Goal: Go to known website: Go to known website

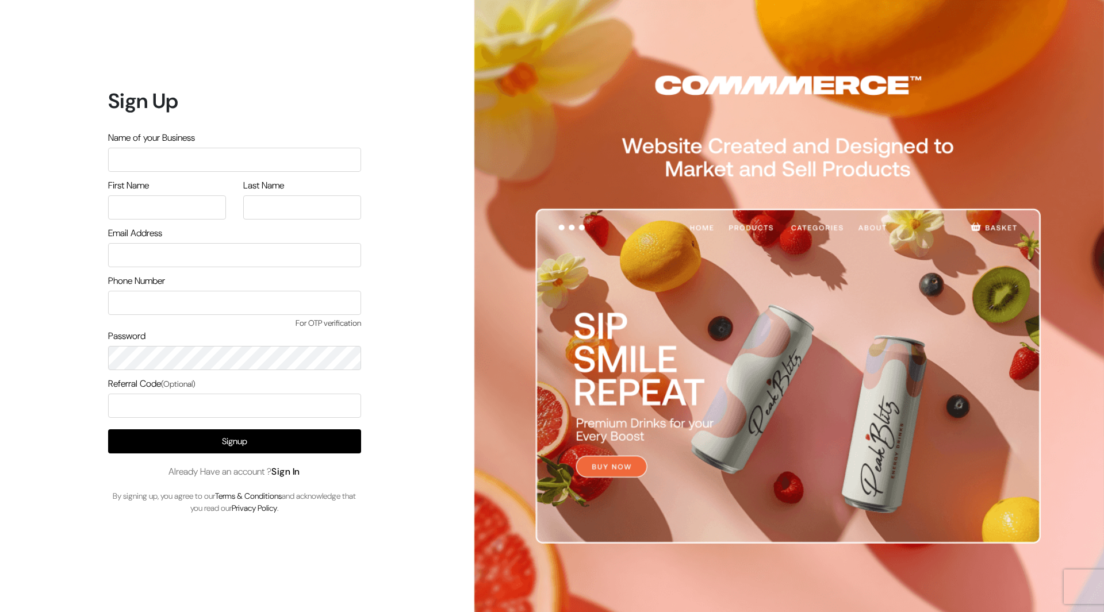
click at [295, 467] on link "Sign In" at bounding box center [285, 472] width 29 height 12
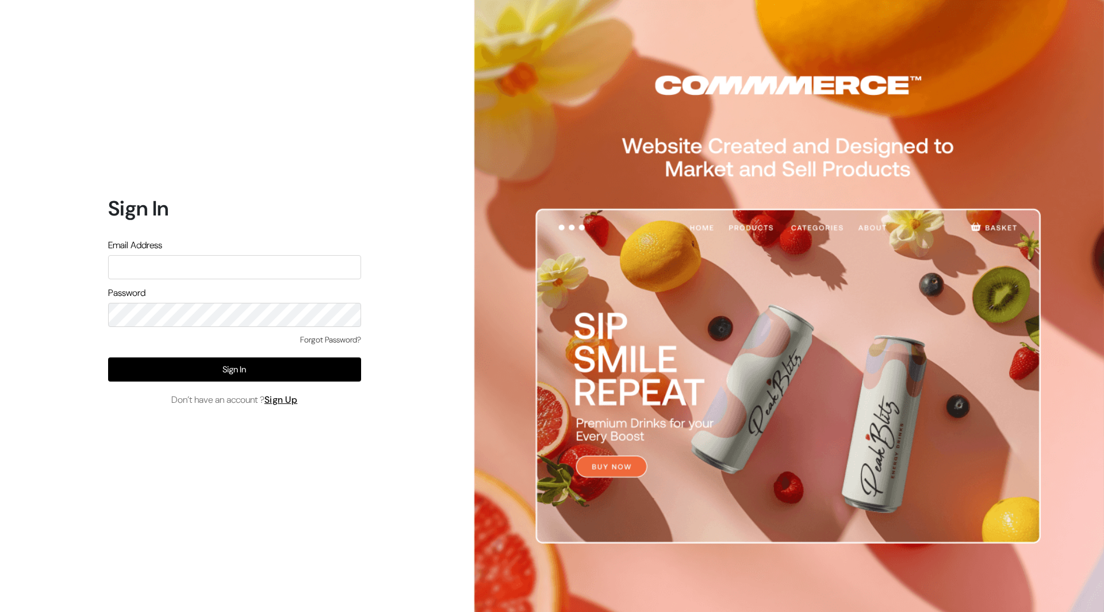
click at [218, 275] on input "text" at bounding box center [234, 267] width 253 height 24
type input "mayank@commmerce.com"
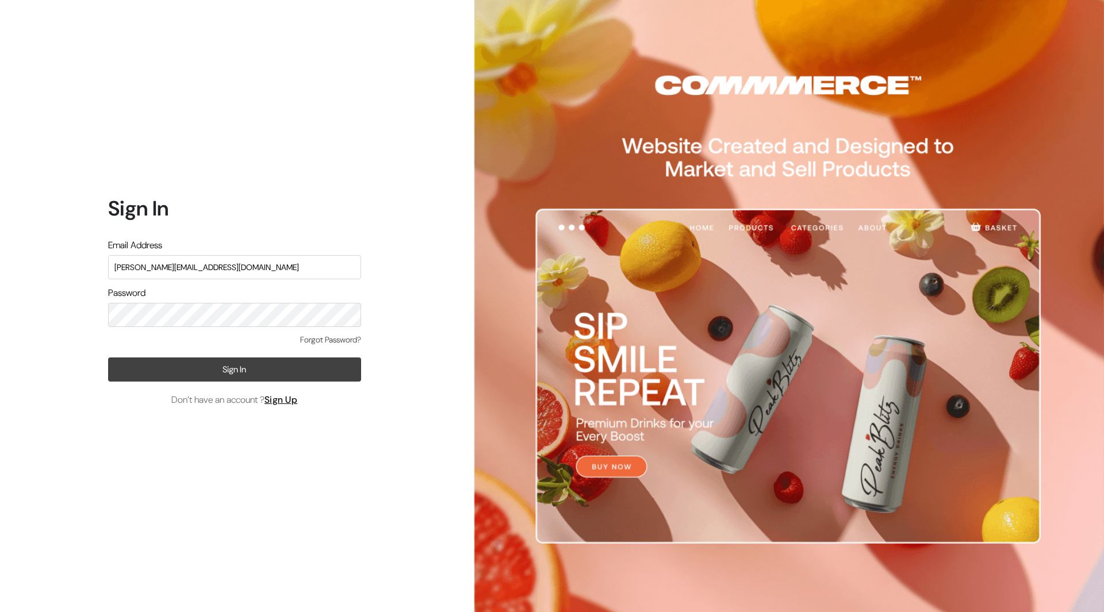
click at [327, 370] on button "Sign In" at bounding box center [234, 370] width 253 height 24
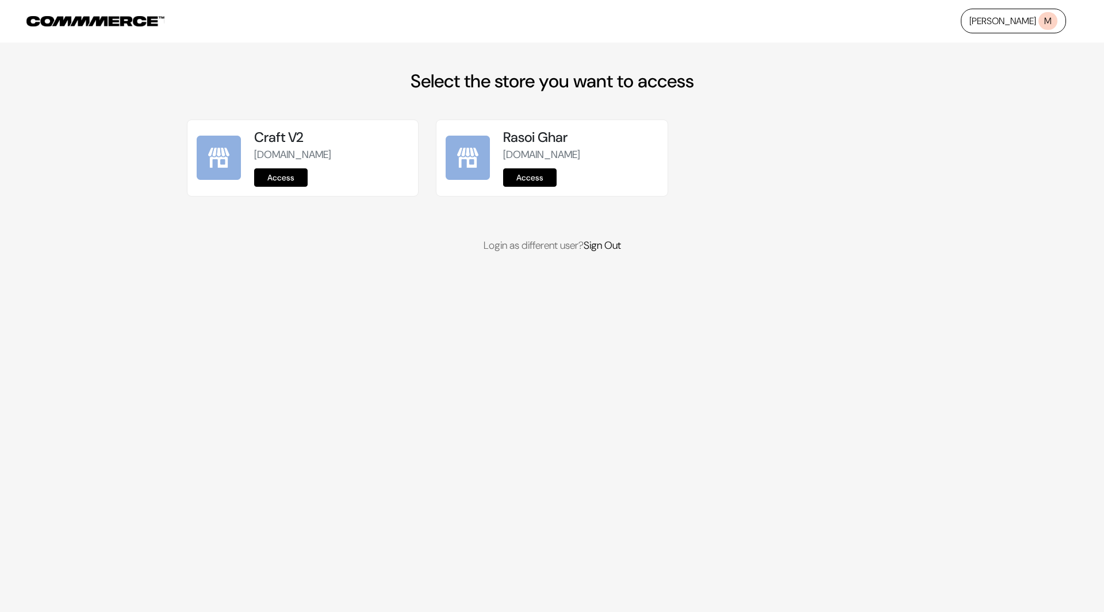
click at [524, 171] on link "Access" at bounding box center [529, 177] width 53 height 18
click at [286, 172] on link "Access" at bounding box center [280, 177] width 53 height 18
click at [289, 185] on link "Access" at bounding box center [280, 177] width 53 height 18
click at [537, 179] on link "Access" at bounding box center [529, 177] width 53 height 18
click at [547, 176] on link "Access" at bounding box center [529, 177] width 53 height 18
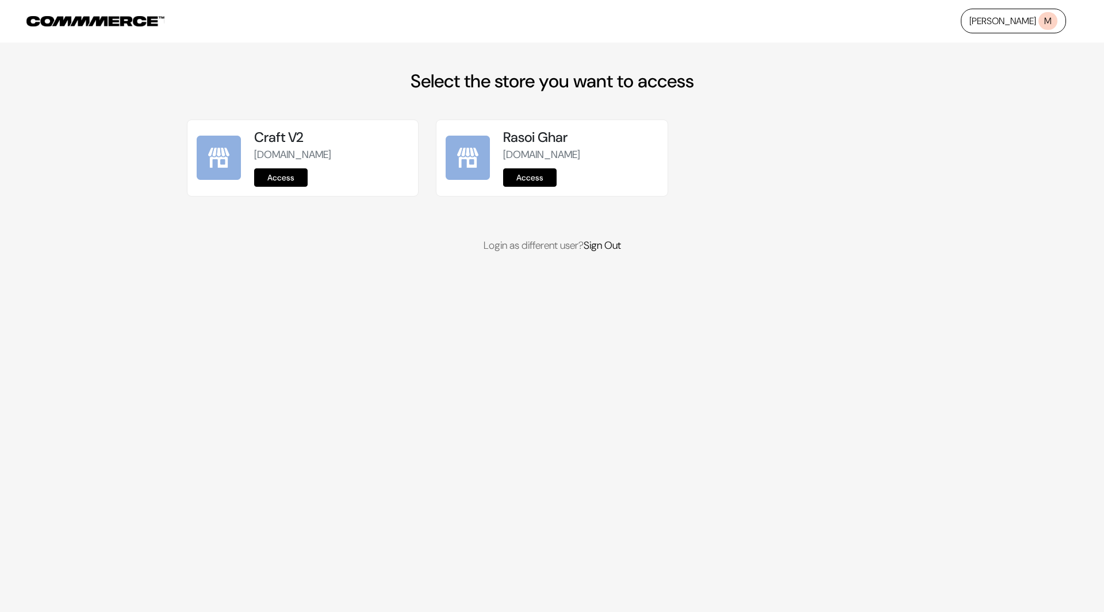
click at [524, 175] on link "Access" at bounding box center [529, 177] width 53 height 18
click at [535, 173] on link "Access" at bounding box center [529, 177] width 53 height 18
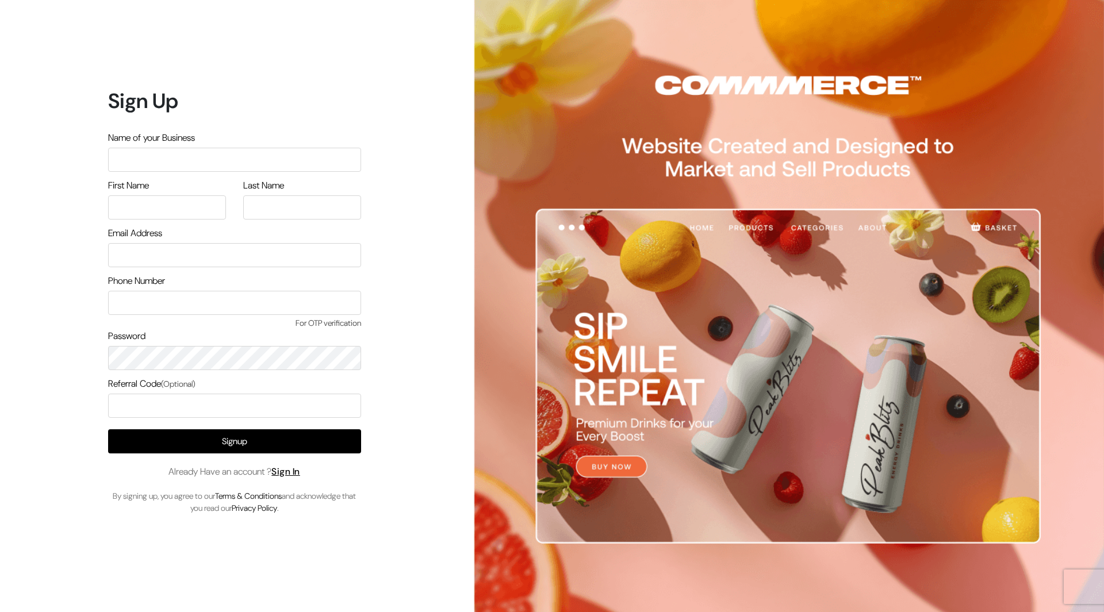
click at [286, 481] on div "Signup Already Have an account ? Sign In By signing up, you agree to our Terms …" at bounding box center [234, 471] width 253 height 85
click at [294, 473] on link "Sign In" at bounding box center [285, 472] width 29 height 12
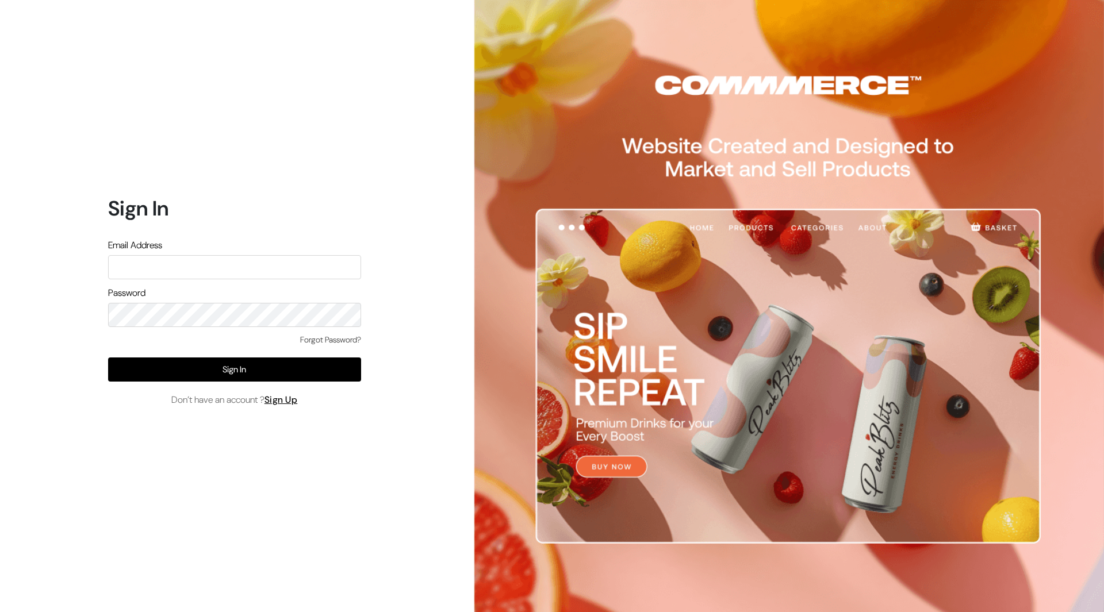
click at [249, 274] on input "text" at bounding box center [234, 267] width 253 height 24
type input "mayank@commmerce.com"
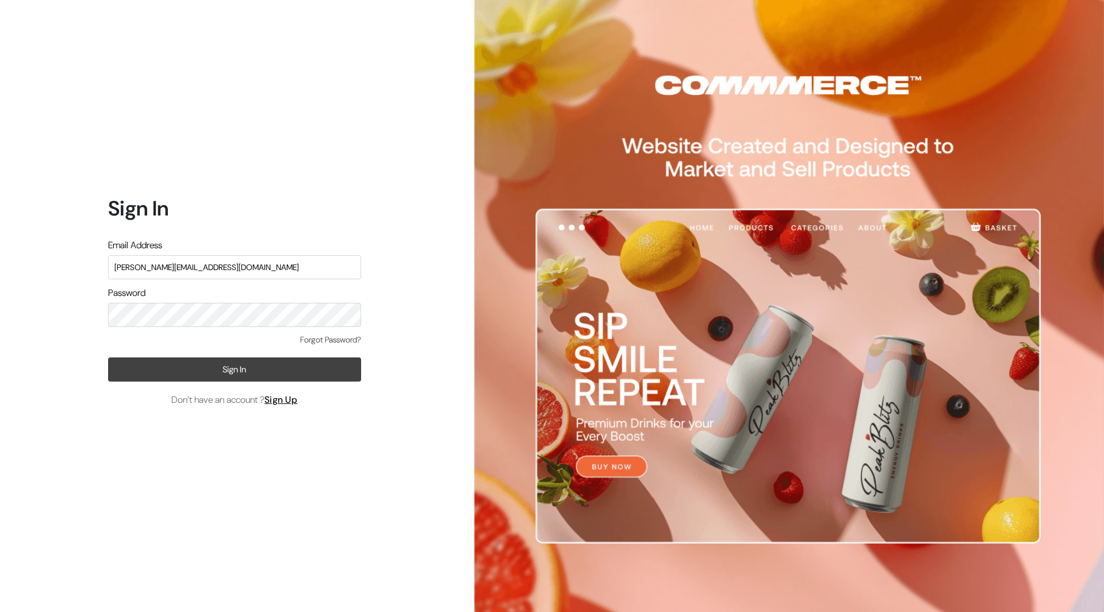
click at [212, 374] on button "Sign In" at bounding box center [234, 370] width 253 height 24
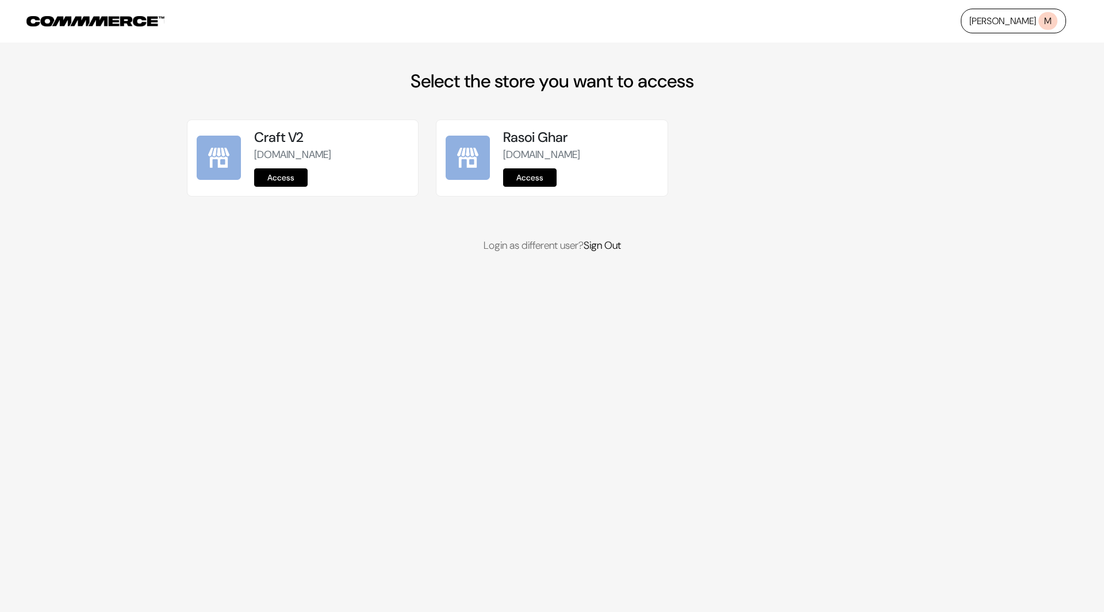
click at [537, 175] on link "Access" at bounding box center [529, 177] width 53 height 18
click at [515, 176] on link "Access" at bounding box center [529, 177] width 53 height 18
click at [286, 176] on link "Access" at bounding box center [280, 177] width 53 height 18
click at [287, 174] on link "Access" at bounding box center [280, 177] width 53 height 18
click at [539, 177] on link "Access" at bounding box center [529, 177] width 53 height 18
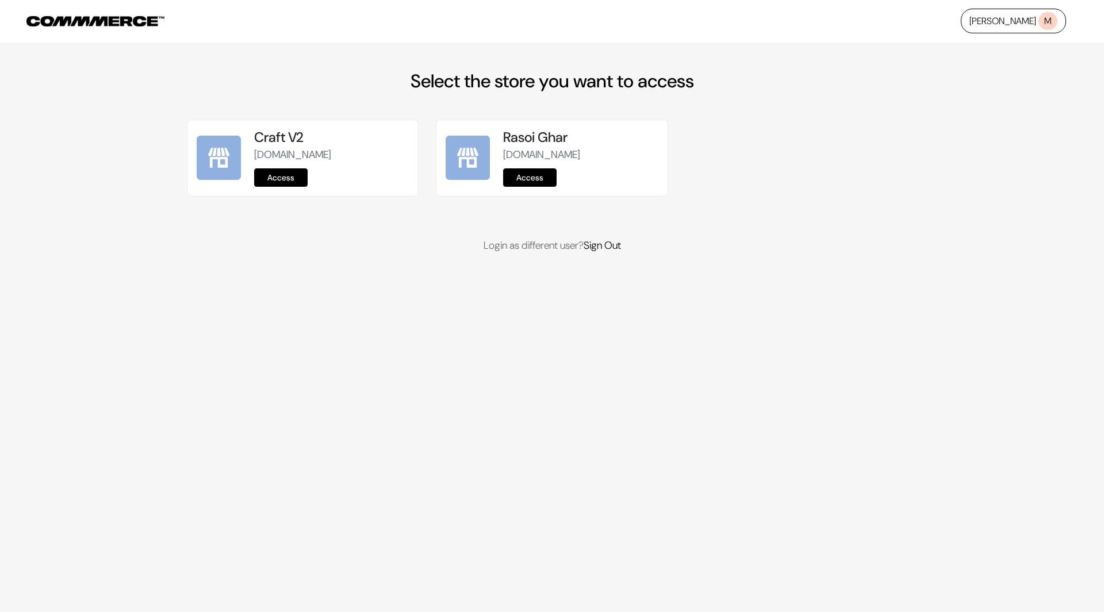
click at [520, 174] on link "Access" at bounding box center [529, 177] width 53 height 18
click at [537, 176] on link "Access" at bounding box center [529, 177] width 53 height 18
click at [535, 174] on link "Access" at bounding box center [529, 177] width 53 height 18
click at [535, 181] on link "Access" at bounding box center [529, 177] width 53 height 18
click at [540, 178] on link "Access" at bounding box center [529, 177] width 53 height 18
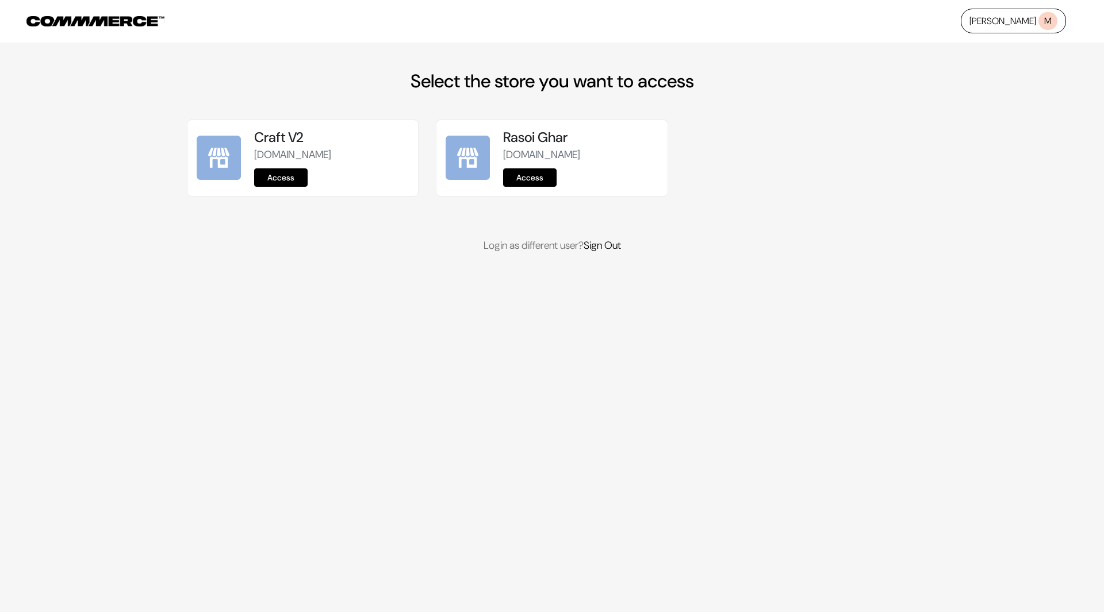
click at [531, 178] on link "Access" at bounding box center [529, 177] width 53 height 18
click at [531, 173] on link "Access" at bounding box center [529, 177] width 53 height 18
click at [523, 175] on link "Access" at bounding box center [529, 177] width 53 height 18
click at [286, 177] on link "Access" at bounding box center [280, 177] width 53 height 18
